Goal: Transaction & Acquisition: Subscribe to service/newsletter

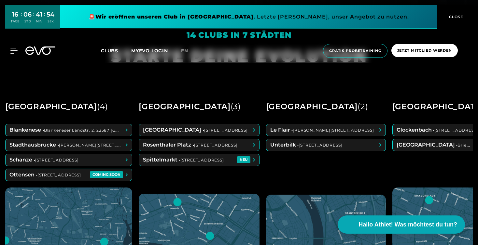
scroll to position [238, 0]
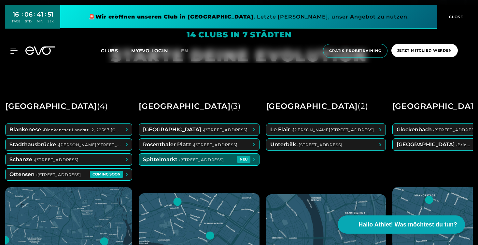
click at [185, 161] on span at bounding box center [199, 160] width 120 height 12
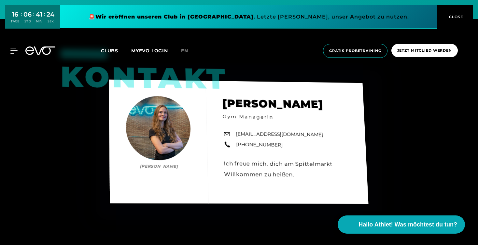
scroll to position [2227, 0]
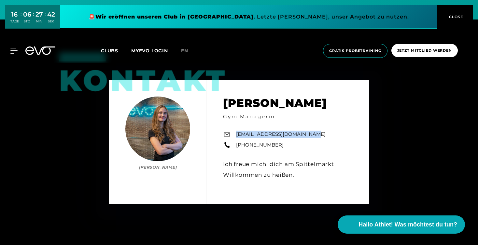
click at [37, 52] on icon at bounding box center [44, 51] width 21 height 8
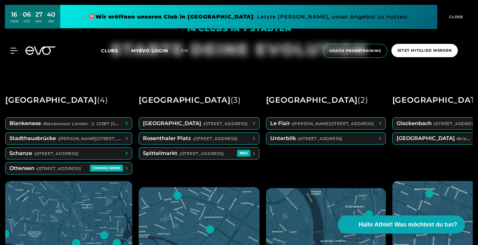
scroll to position [247, 0]
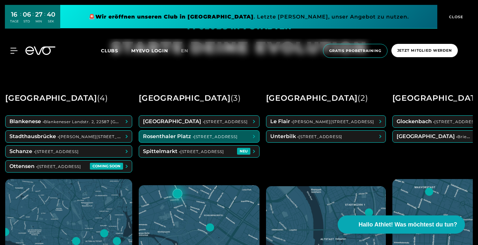
click at [192, 138] on span at bounding box center [199, 137] width 120 height 12
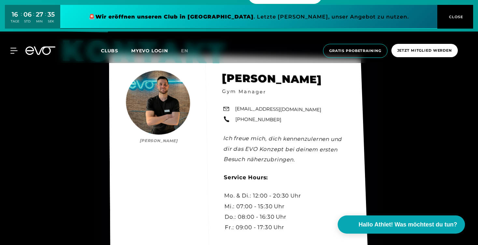
scroll to position [1976, 0]
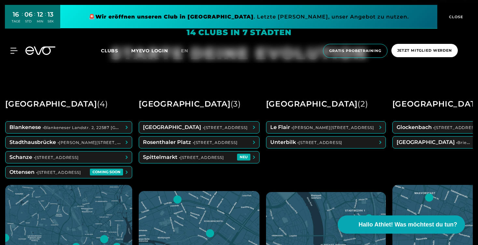
scroll to position [240, 0]
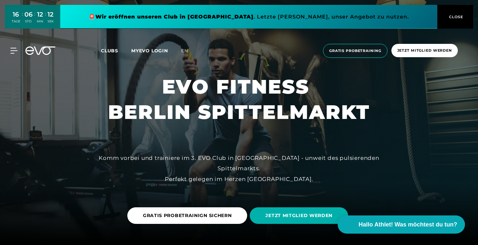
scroll to position [0, 0]
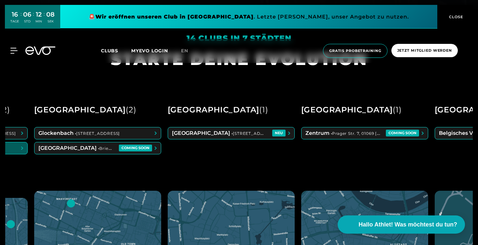
scroll to position [0, 363]
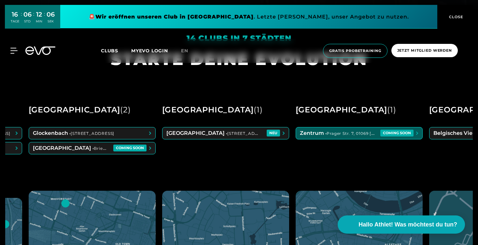
click at [348, 137] on span at bounding box center [359, 134] width 126 height 12
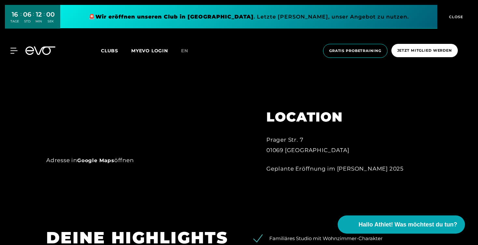
scroll to position [383, 0]
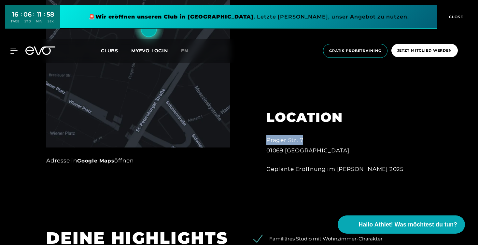
drag, startPoint x: 268, startPoint y: 141, endPoint x: 302, endPoint y: 143, distance: 33.6
click at [302, 143] on div "Prager Str. 7 01069 [GEOGRAPHIC_DATA]" at bounding box center [337, 145] width 143 height 21
drag, startPoint x: 305, startPoint y: 142, endPoint x: 267, endPoint y: 140, distance: 38.2
click at [267, 140] on div "Prager Str. 7 01069 [GEOGRAPHIC_DATA]" at bounding box center [337, 145] width 143 height 21
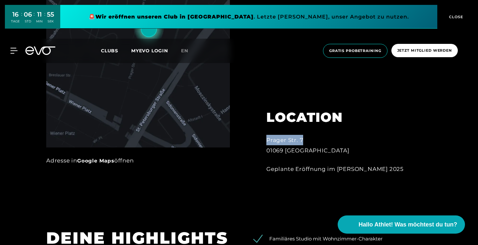
copy div "Prager Str. 7"
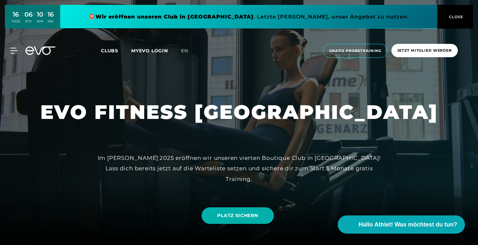
scroll to position [0, 0]
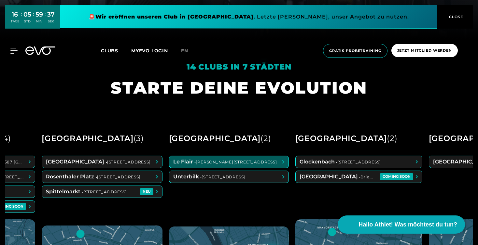
scroll to position [0, 97]
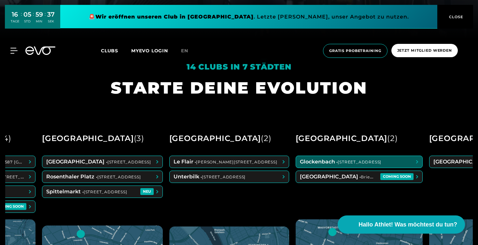
click at [313, 164] on span at bounding box center [359, 162] width 126 height 12
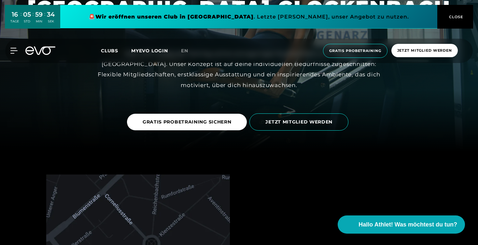
scroll to position [93, 0]
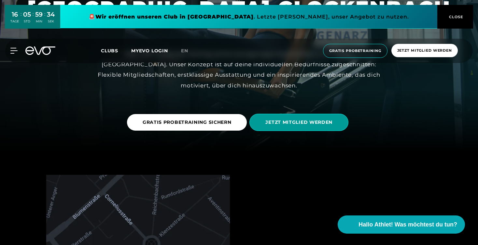
click at [294, 118] on span "JETZT MITGLIED WERDEN" at bounding box center [298, 122] width 99 height 17
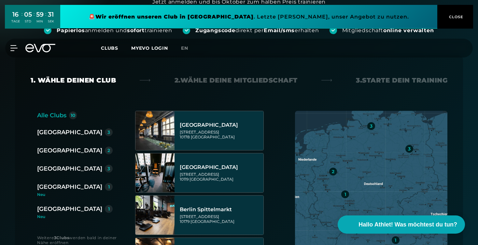
scroll to position [88, 0]
click at [48, 187] on div "[GEOGRAPHIC_DATA]" at bounding box center [69, 187] width 65 height 9
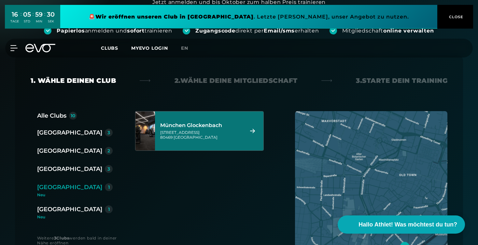
click at [203, 132] on div "[STREET_ADDRESS]" at bounding box center [201, 135] width 82 height 10
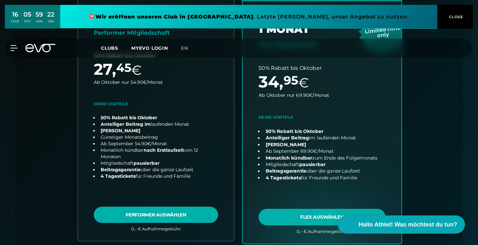
scroll to position [211, 0]
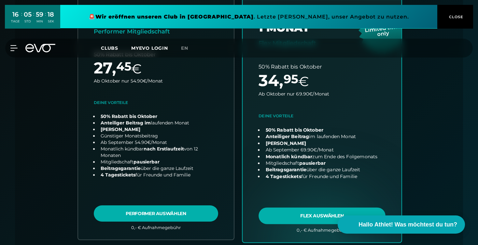
click at [310, 217] on link "choose plan" at bounding box center [321, 114] width 159 height 256
